Goal: Information Seeking & Learning: Learn about a topic

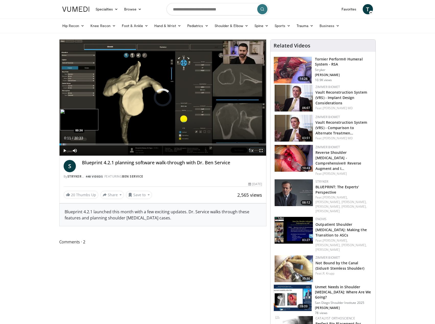
click at [64, 143] on div "Progress Bar" at bounding box center [64, 144] width 1 height 2
click at [76, 144] on div "Progress Bar" at bounding box center [76, 144] width 1 height 2
click at [87, 144] on div "Progress Bar" at bounding box center [87, 144] width 1 height 2
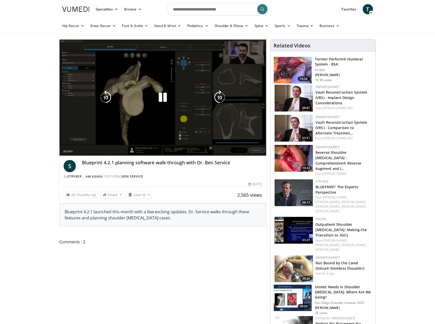
click at [95, 144] on video-js "**********" at bounding box center [162, 98] width 207 height 116
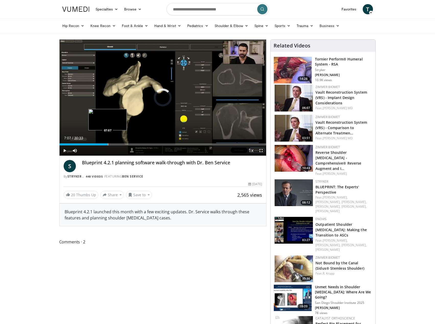
click at [108, 144] on div "Progress Bar" at bounding box center [108, 144] width 1 height 2
click at [139, 144] on div "Progress Bar" at bounding box center [139, 144] width 1 height 2
click at [166, 142] on div "Loaded : 40.40% 11:51 15:43" at bounding box center [162, 143] width 207 height 5
click at [210, 143] on div "Loaded : 52.95% 15:46 22:13" at bounding box center [162, 143] width 207 height 5
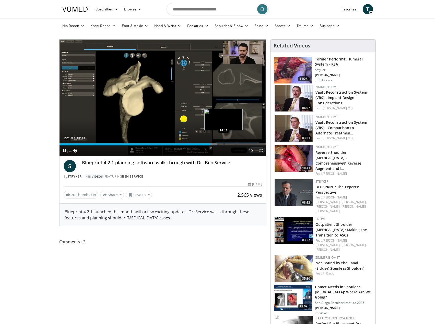
click at [224, 144] on div "Progress Bar" at bounding box center [224, 144] width 1 height 2
click at [245, 143] on div "Loaded : 83.31% 24:25 27:27" at bounding box center [162, 143] width 207 height 5
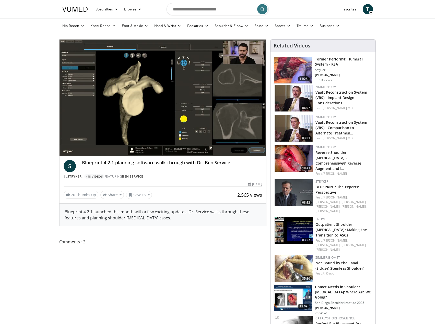
click at [253, 144] on div "10 seconds Tap to unmute" at bounding box center [162, 98] width 207 height 116
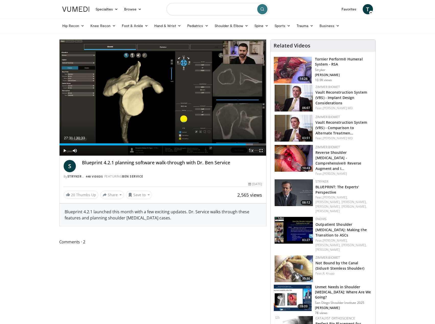
click at [197, 10] on input "Search topics, interventions" at bounding box center [217, 9] width 102 height 12
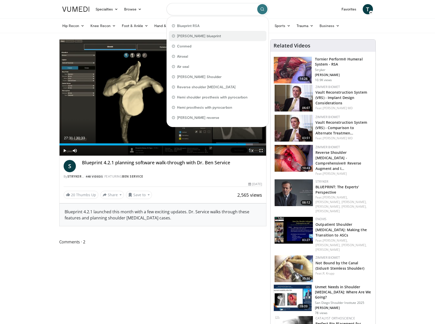
type input "**********"
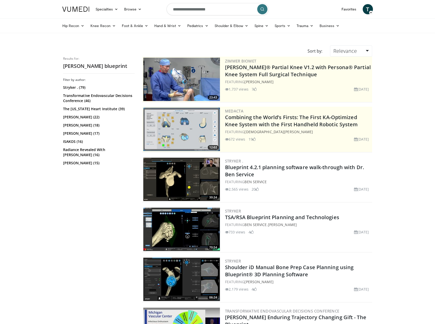
click at [218, 9] on input "**********" at bounding box center [217, 9] width 102 height 12
click at [218, 11] on input "**********" at bounding box center [217, 9] width 102 height 12
type input "**********"
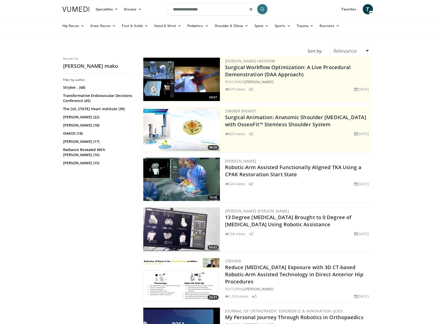
drag, startPoint x: 208, startPoint y: 9, endPoint x: 154, endPoint y: 7, distance: 54.1
click at [154, 7] on nav "Specialties Adult & Family Medicine Allergy, Asthma, Immunology Anesthesiology …" at bounding box center [217, 9] width 317 height 18
type input "**********"
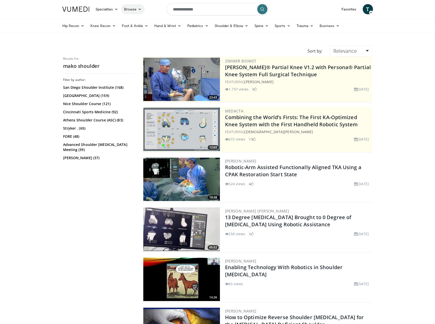
click at [140, 10] on icon at bounding box center [140, 9] width 4 height 4
click at [197, 8] on input "**********" at bounding box center [217, 9] width 102 height 12
type input "**********"
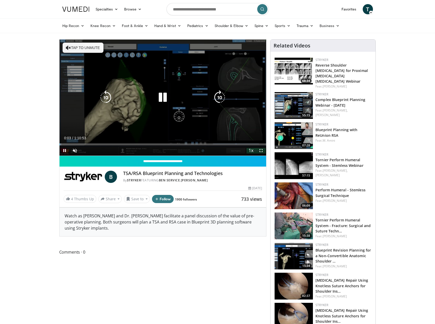
click at [78, 47] on button "Tap to unmute" at bounding box center [83, 48] width 41 height 10
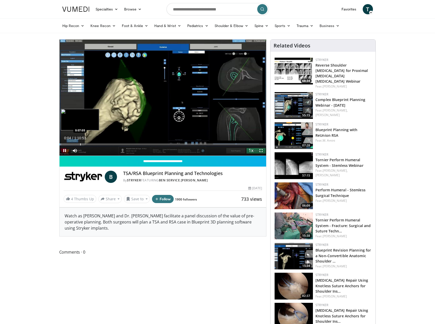
click at [80, 142] on div "Loaded : 0.93% 0:00:04 0:07:05" at bounding box center [162, 143] width 207 height 5
click at [110, 143] on div "Progress Bar" at bounding box center [110, 144] width 1 height 2
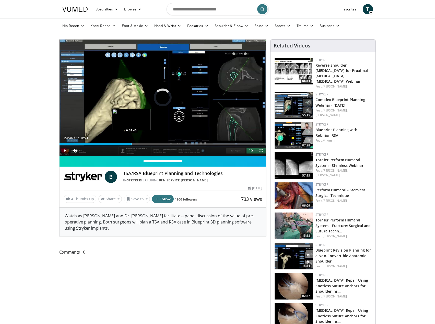
click at [131, 144] on div "Progress Bar" at bounding box center [131, 144] width 1 height 2
click at [169, 147] on div "Current Time 24:46 / Duration 1:10:53 Pause Skip Backward Skip Forward Mute Loa…" at bounding box center [162, 151] width 207 height 10
click at [179, 144] on div "Progress Bar" at bounding box center [179, 144] width 1 height 2
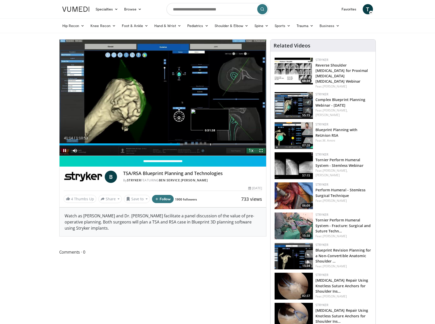
click at [210, 144] on div "Progress Bar" at bounding box center [210, 144] width 1 height 2
click at [238, 141] on div "Loaded : 74.53% 0:51:45 1:01:26" at bounding box center [162, 143] width 207 height 5
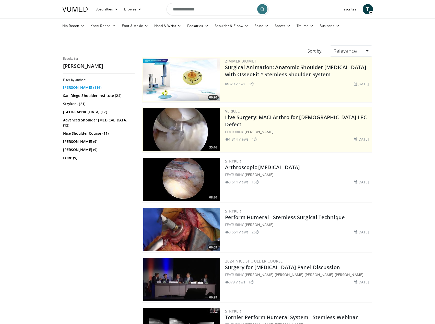
click at [79, 88] on link "[PERSON_NAME] (116)" at bounding box center [98, 87] width 70 height 5
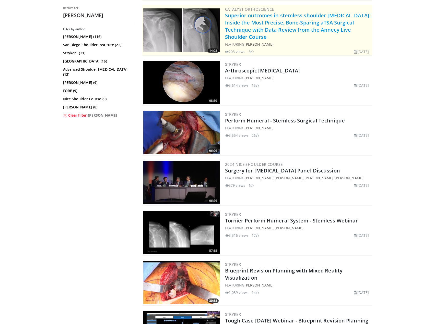
scroll to position [102, 0]
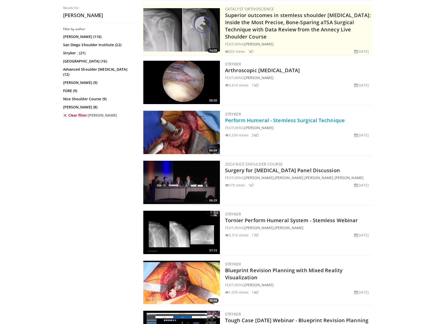
click at [239, 119] on link "Perform Humeral - Stemless Surgical Technique" at bounding box center [285, 120] width 120 height 7
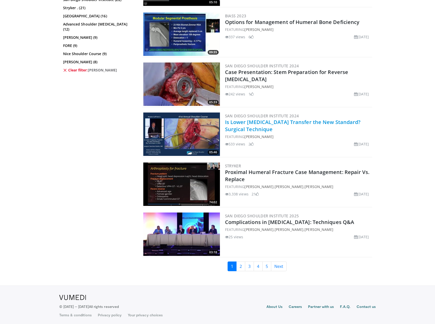
scroll to position [1153, 0]
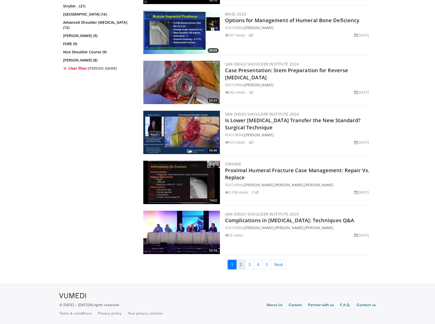
click at [242, 267] on link "2" at bounding box center [240, 265] width 9 height 10
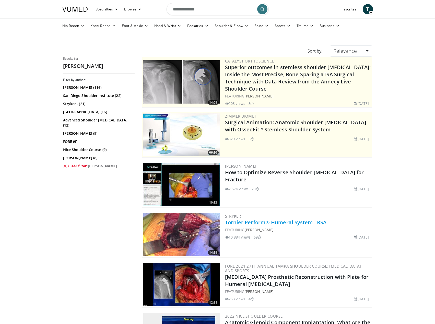
click at [282, 222] on link "Tornier Perform® Humeral System - RSA" at bounding box center [276, 222] width 102 height 7
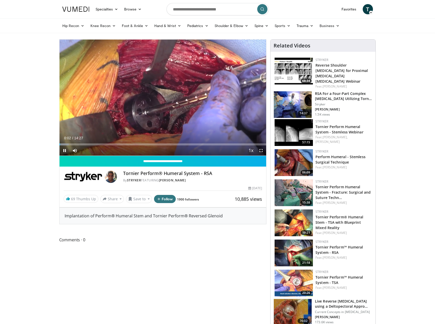
click at [81, 146] on div "Current Time 0:02 / Duration 14:27 Pause Skip Backward Skip Forward Mute 0% Loa…" at bounding box center [162, 151] width 207 height 10
click at [84, 144] on div "Progress Bar" at bounding box center [84, 144] width 1 height 2
click at [114, 144] on div "Progress Bar" at bounding box center [114, 144] width 1 height 2
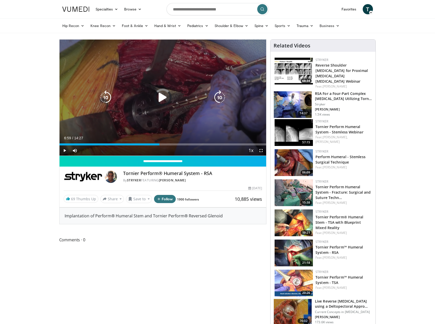
click at [159, 145] on div "Loaded : 0.00% 03:52 07:03" at bounding box center [162, 144] width 207 height 2
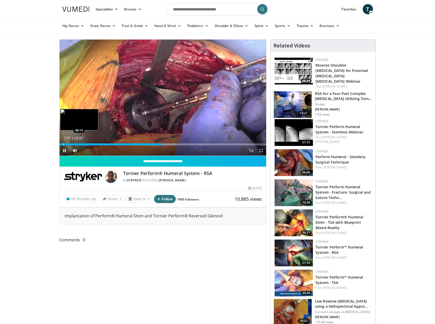
click at [63, 144] on div "Progress Bar" at bounding box center [63, 144] width 1 height 2
click at [65, 150] on span "Video Player" at bounding box center [64, 151] width 10 height 10
click at [71, 143] on div "Loaded : 30.86% 03:27 00:51" at bounding box center [162, 144] width 207 height 2
